Goal: Task Accomplishment & Management: Manage account settings

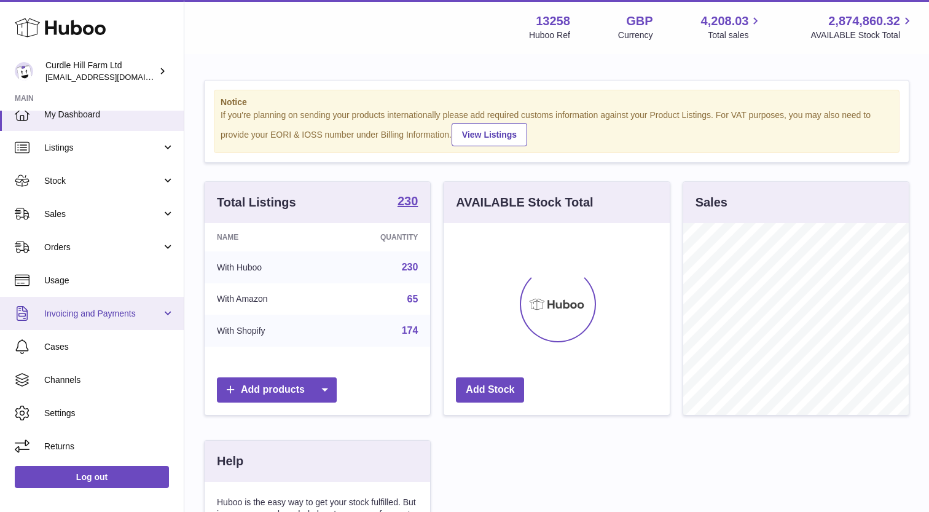
scroll to position [13, 0]
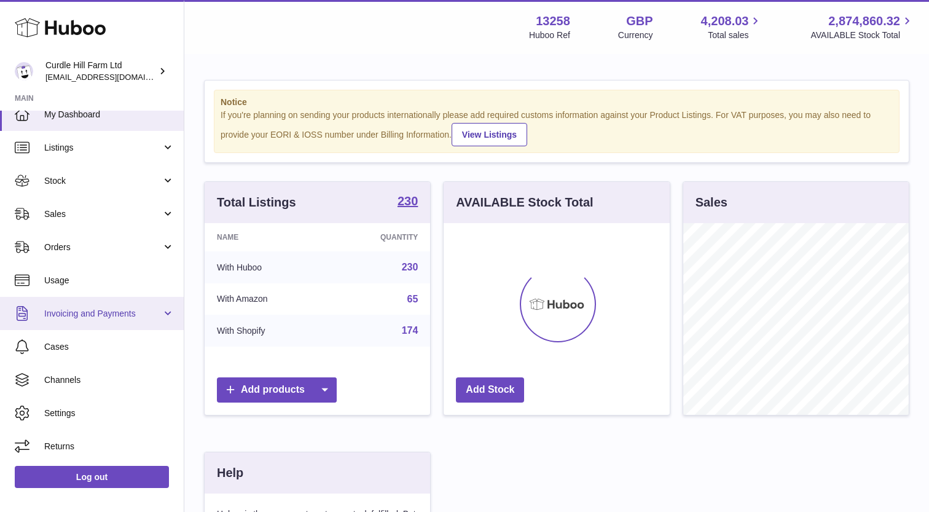
click at [173, 310] on link "Invoicing and Payments" at bounding box center [92, 313] width 184 height 33
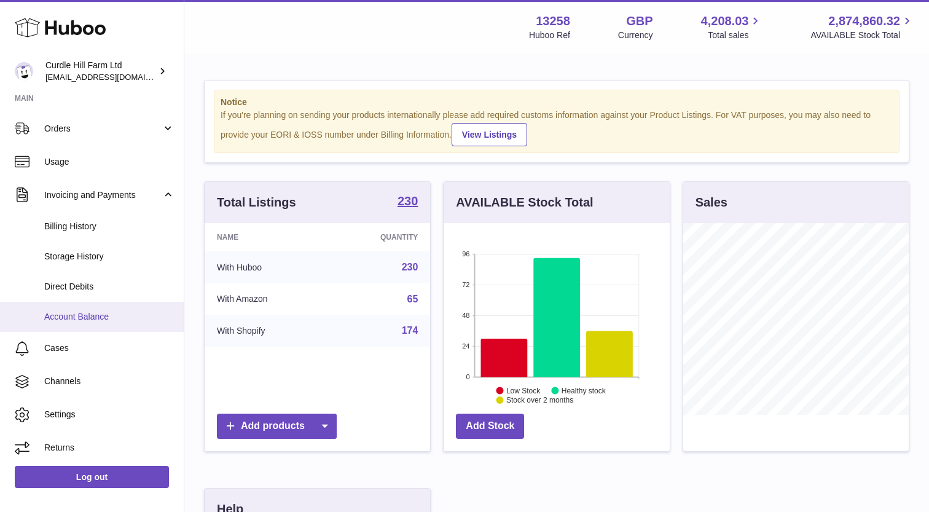
scroll to position [131, 0]
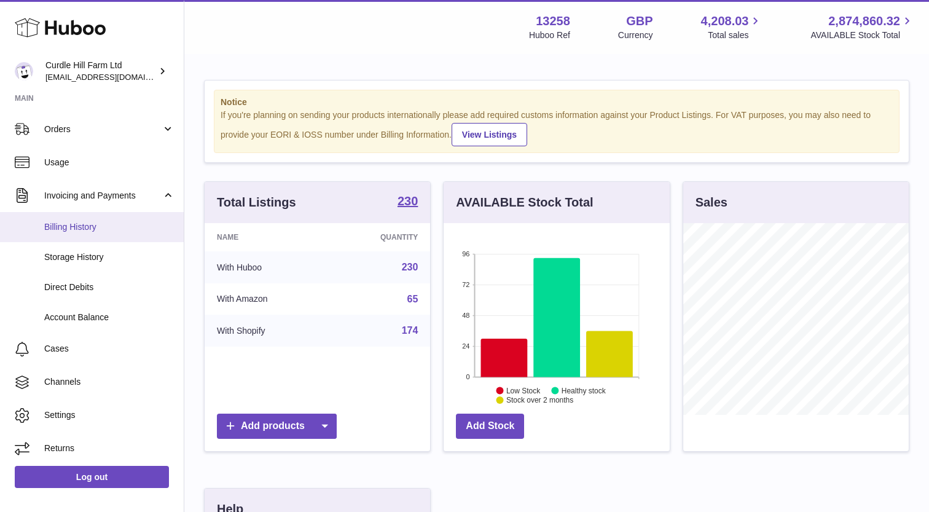
click at [92, 229] on span "Billing History" at bounding box center [109, 227] width 130 height 12
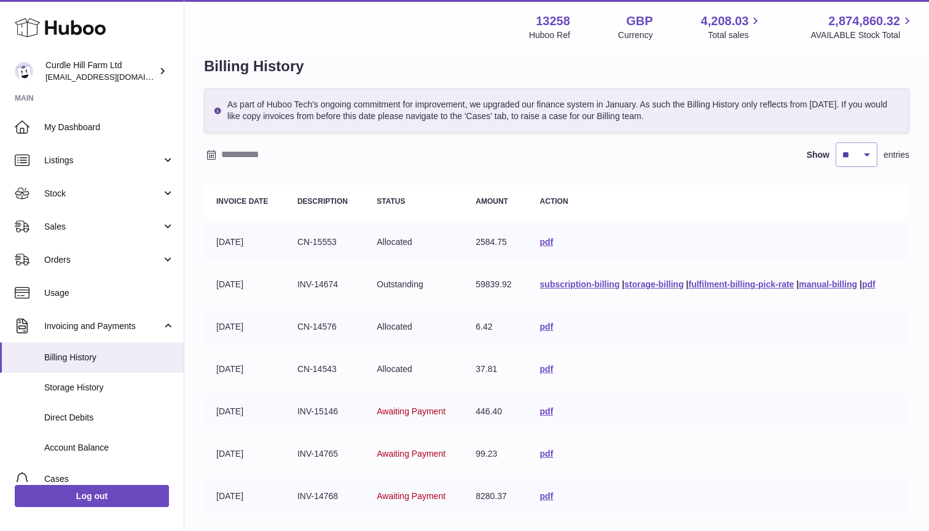
scroll to position [26, 0]
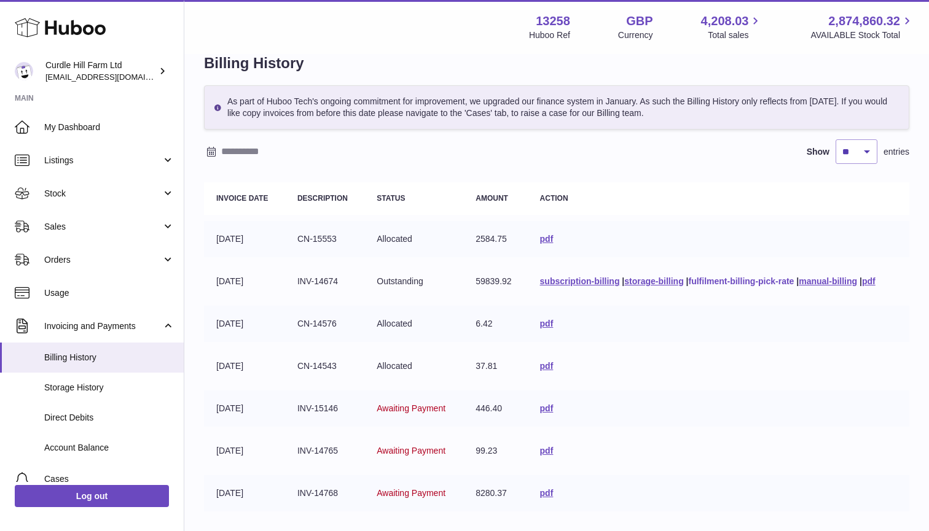
click at [736, 281] on link "fulfilment-billing-pick-rate" at bounding box center [742, 281] width 106 height 10
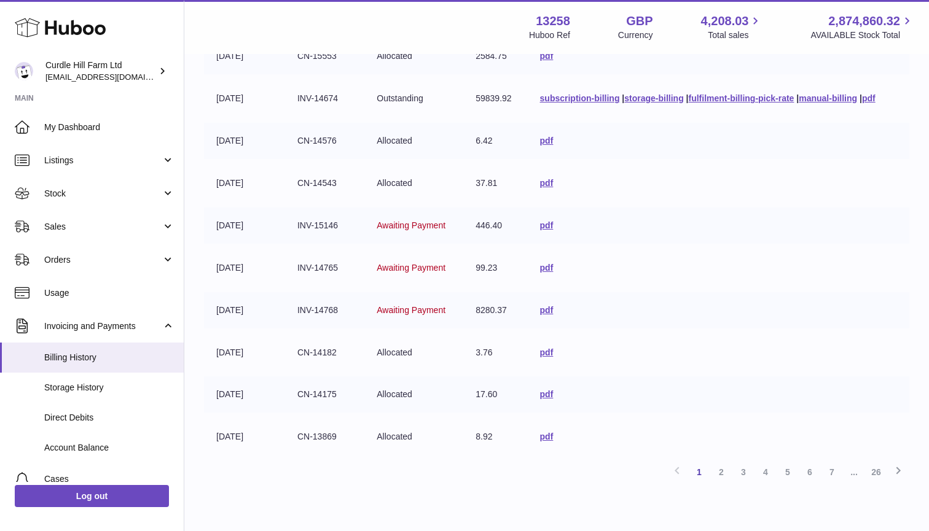
scroll to position [227, 0]
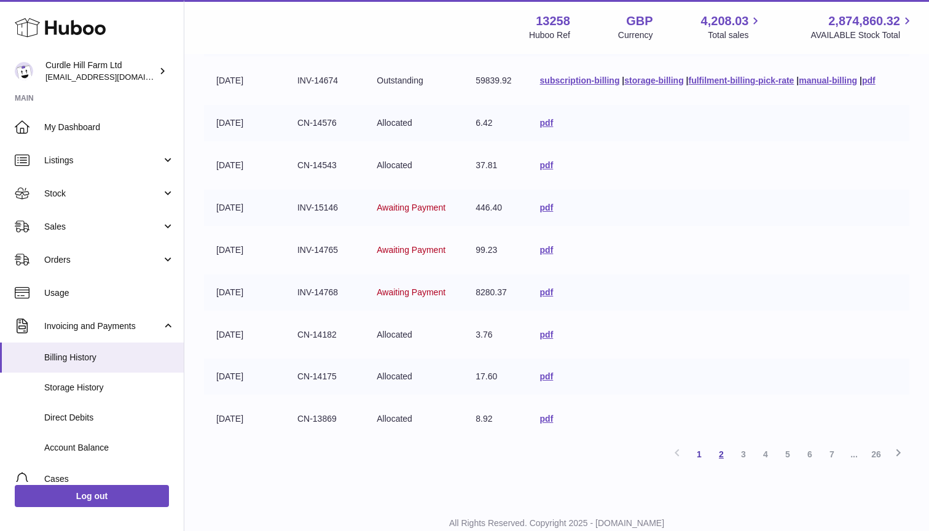
click at [725, 448] on link "2" at bounding box center [721, 454] width 22 height 22
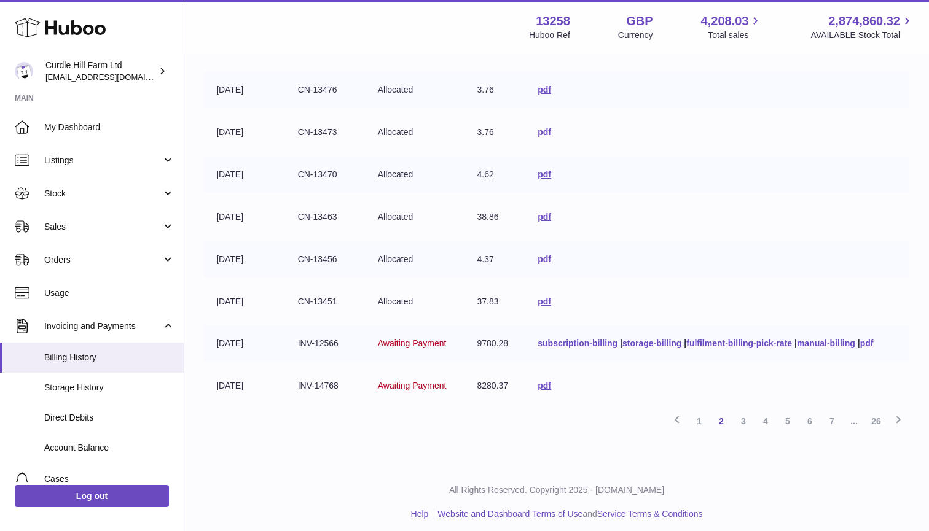
scroll to position [260, 0]
click at [637, 339] on link "storage-billing" at bounding box center [651, 344] width 59 height 10
